Goal: Information Seeking & Learning: Check status

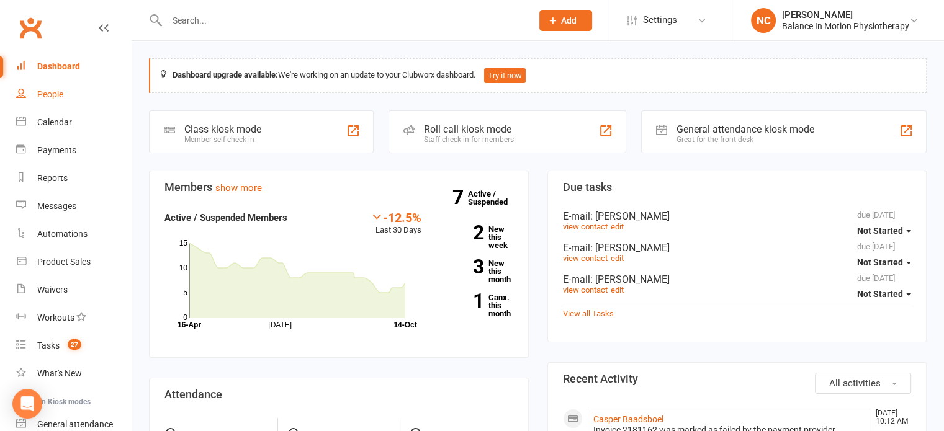
click at [77, 93] on link "People" at bounding box center [73, 95] width 115 height 28
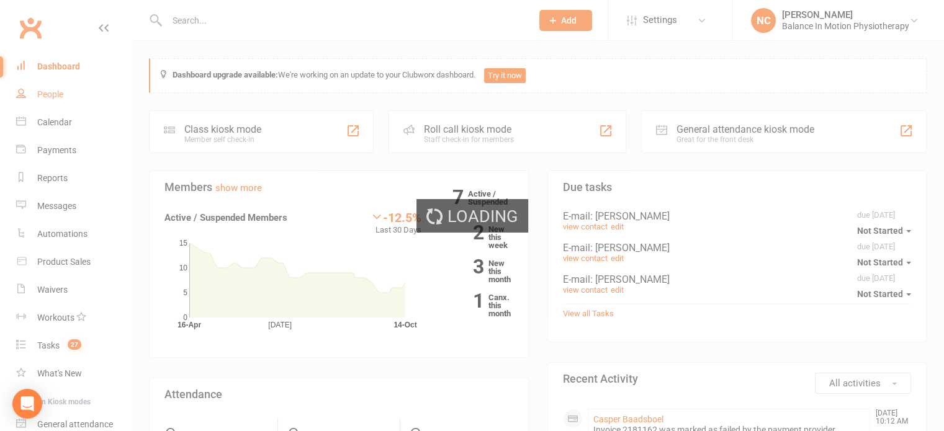
select select "100"
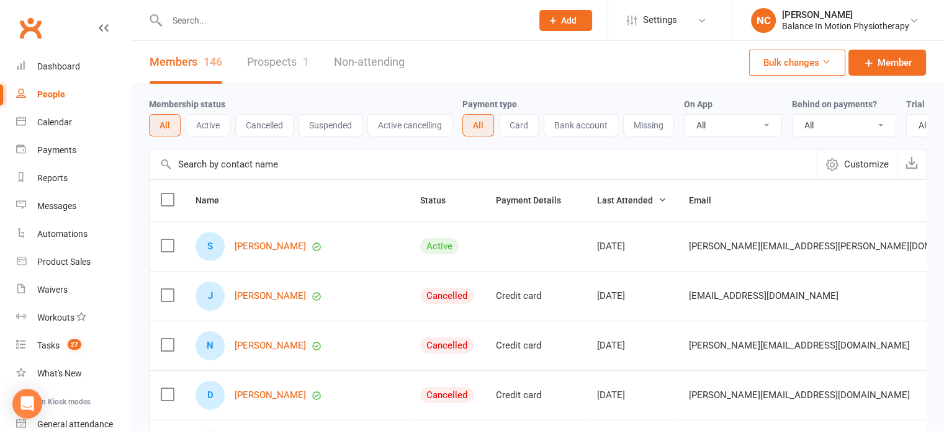
click at [272, 14] on input "text" at bounding box center [343, 20] width 360 height 17
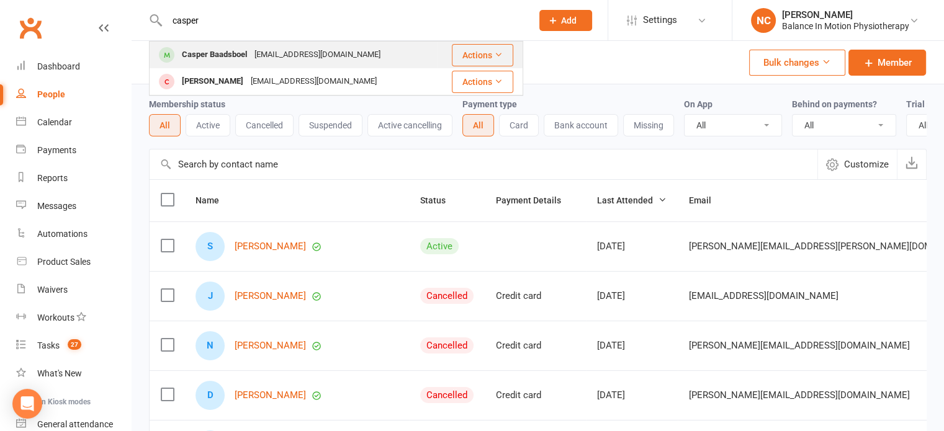
type input "casper"
click at [226, 53] on div "Casper Baadsboel" at bounding box center [214, 55] width 73 height 18
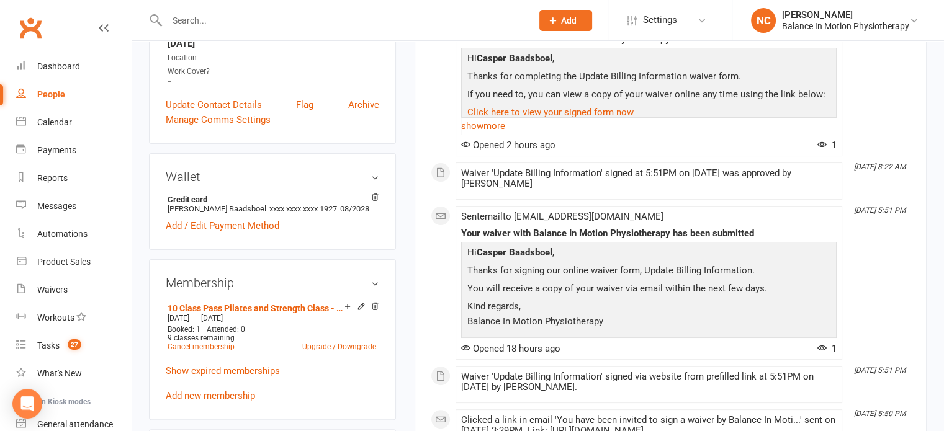
scroll to position [310, 0]
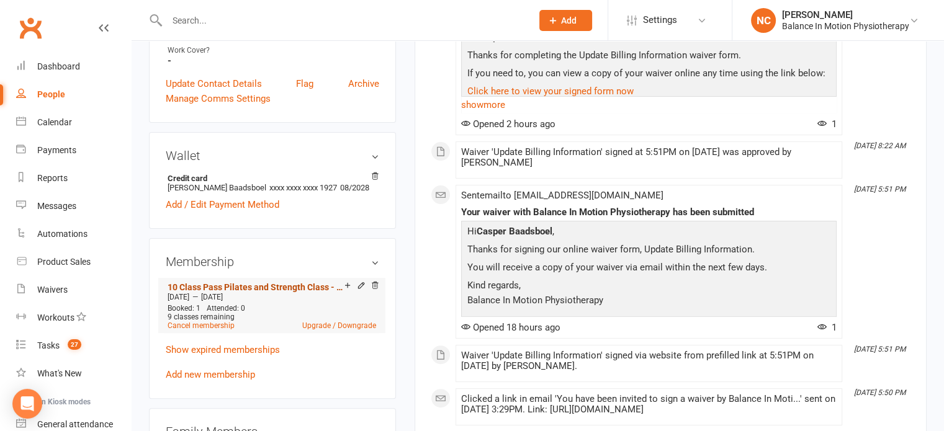
click at [285, 287] on link "10 Class Pass Pilates and Strength Class - Health Fund Code 560 ($56 Per Class)" at bounding box center [256, 287] width 177 height 10
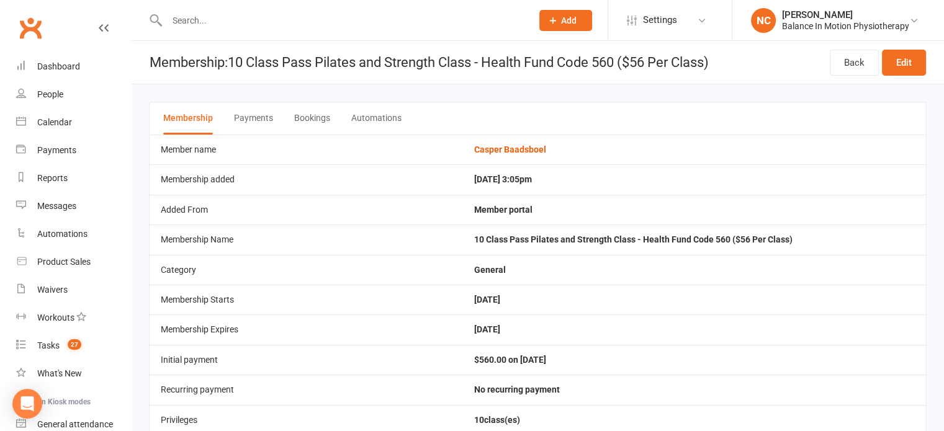
click at [263, 115] on button "Payments" at bounding box center [253, 118] width 39 height 32
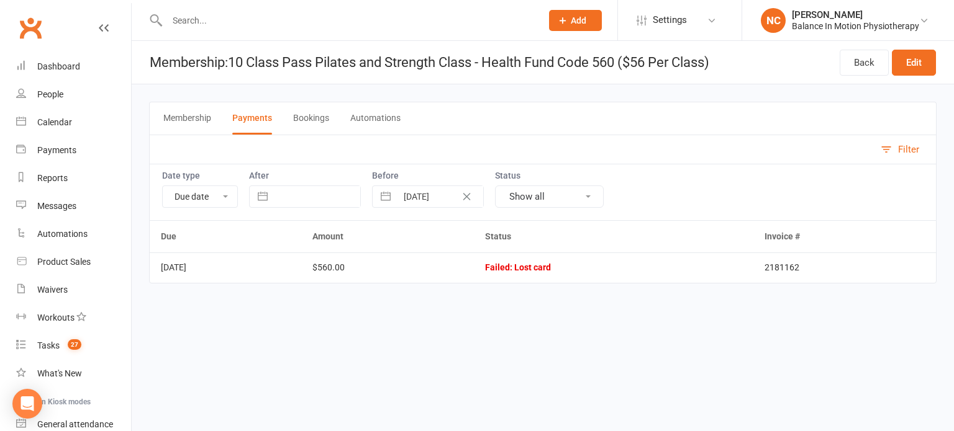
click at [199, 119] on button "Membership" at bounding box center [187, 118] width 48 height 32
